Goal: Feedback & Contribution: Submit feedback/report problem

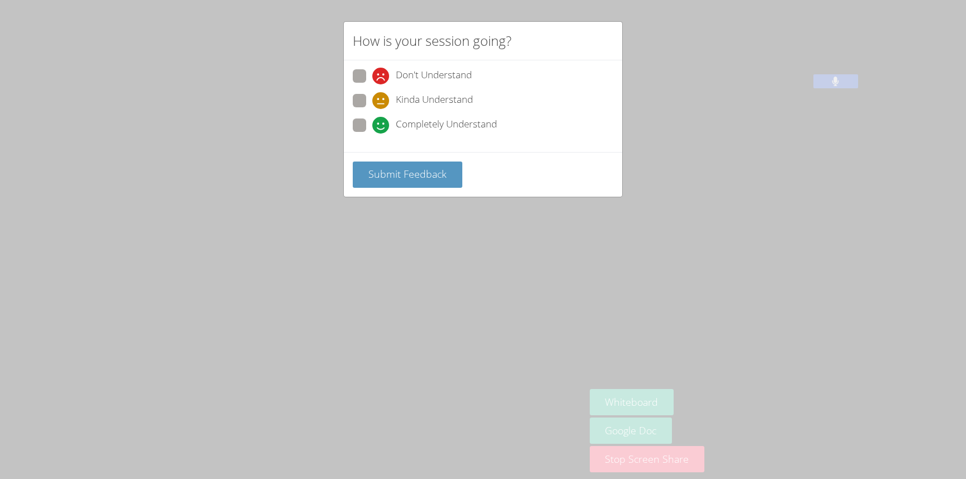
click at [371, 120] on label "Completely Understand" at bounding box center [425, 126] width 144 height 15
click at [372, 120] on input "Completely Understand" at bounding box center [377, 124] width 10 height 10
radio input "true"
click at [372, 155] on div "Submit Feedback" at bounding box center [483, 174] width 278 height 45
click at [375, 173] on span "Submit Feedback" at bounding box center [407, 173] width 78 height 13
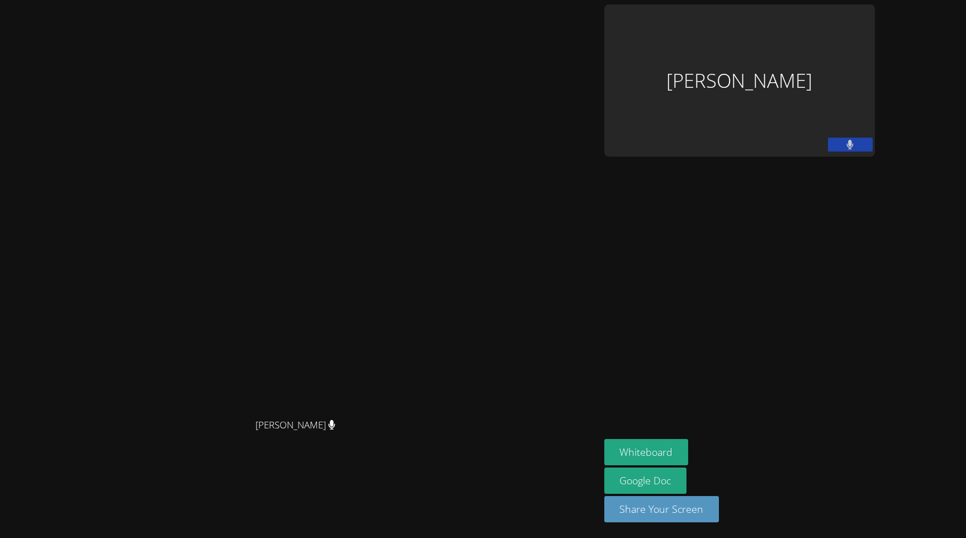
click at [848, 80] on div "[PERSON_NAME]" at bounding box center [739, 80] width 271 height 152
